Goal: Information Seeking & Learning: Learn about a topic

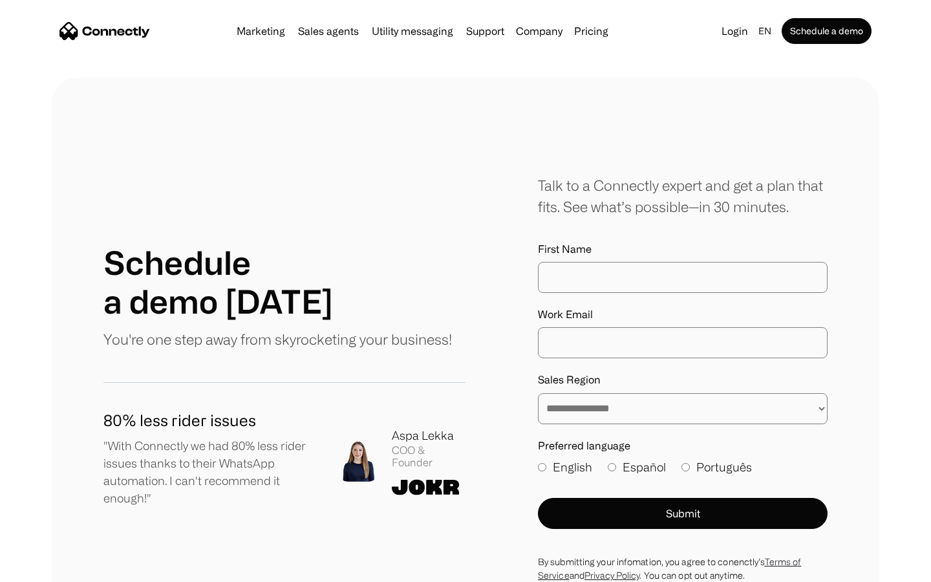
scroll to position [522, 0]
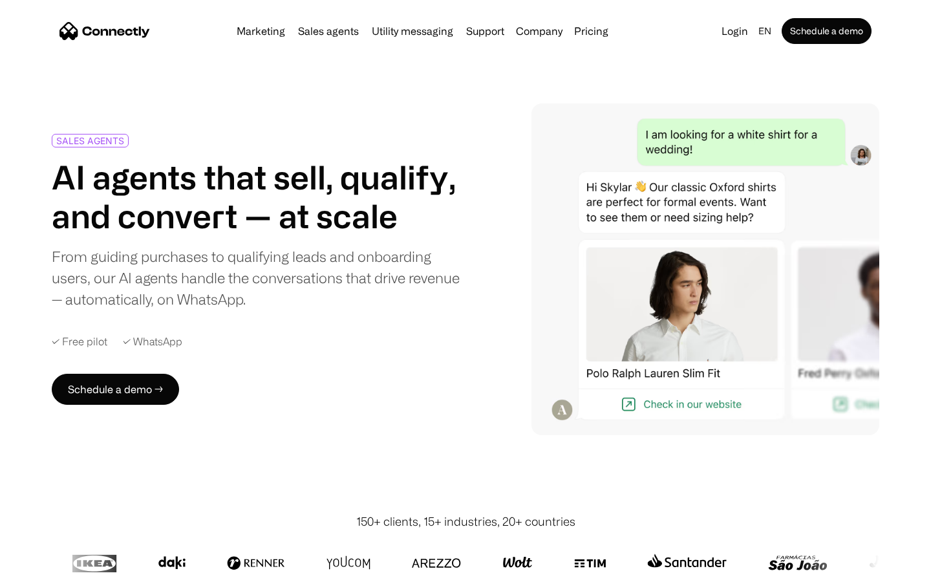
scroll to position [3599, 0]
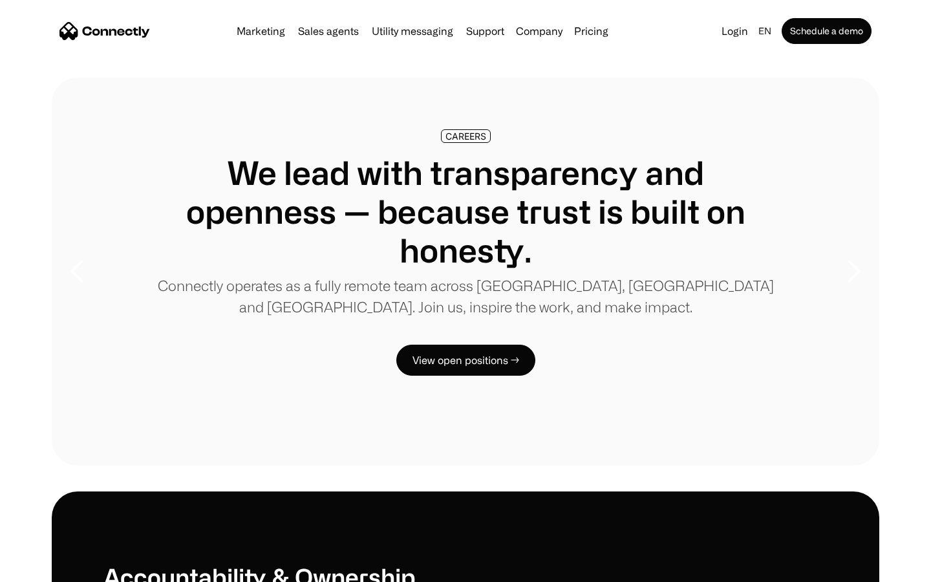
scroll to position [3947, 0]
